Goal: Navigation & Orientation: Understand site structure

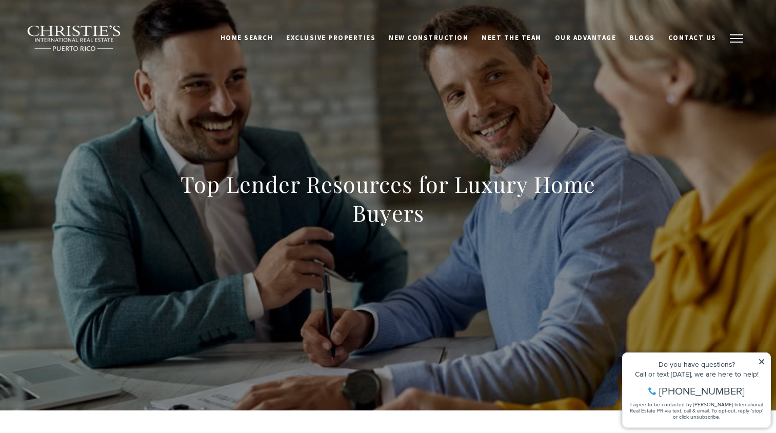
click at [736, 43] on button "button" at bounding box center [736, 39] width 27 height 30
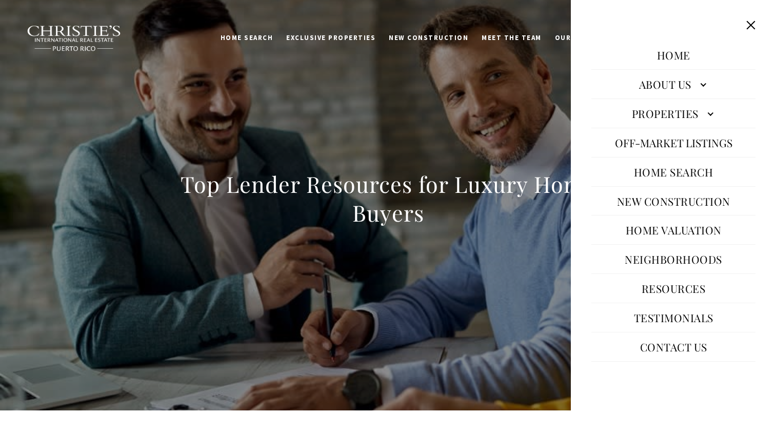
click at [753, 28] on button "Close this option" at bounding box center [750, 24] width 19 height 19
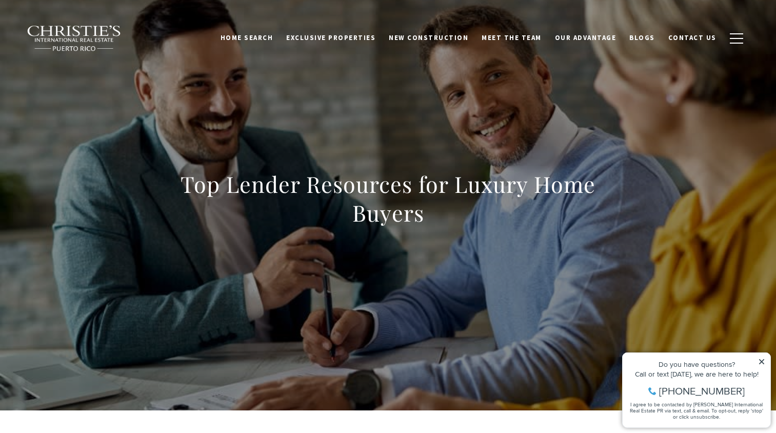
click at [98, 41] on img at bounding box center [74, 38] width 95 height 27
